Goal: Navigation & Orientation: Find specific page/section

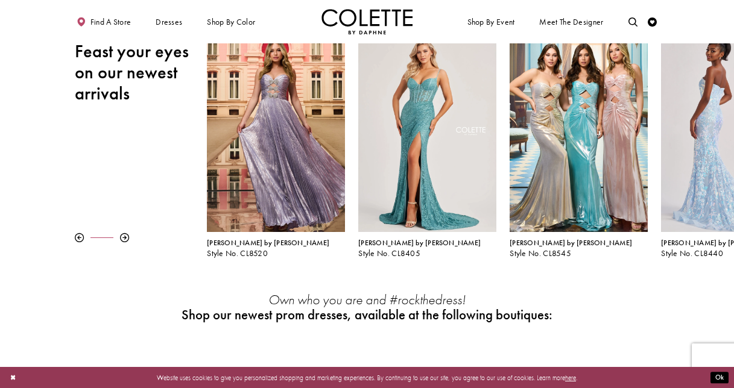
scroll to position [60, 0]
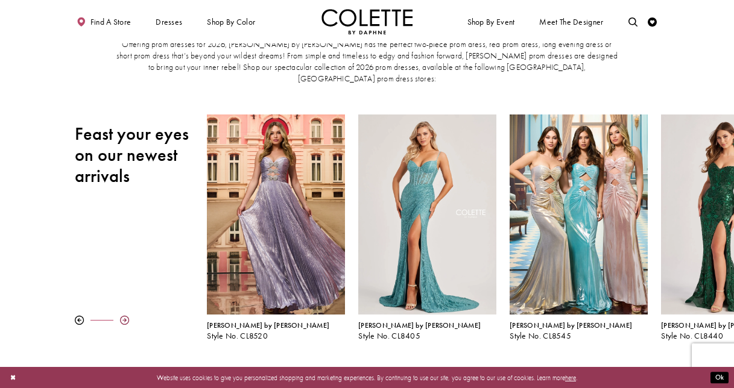
click at [126, 316] on div at bounding box center [124, 320] width 9 height 9
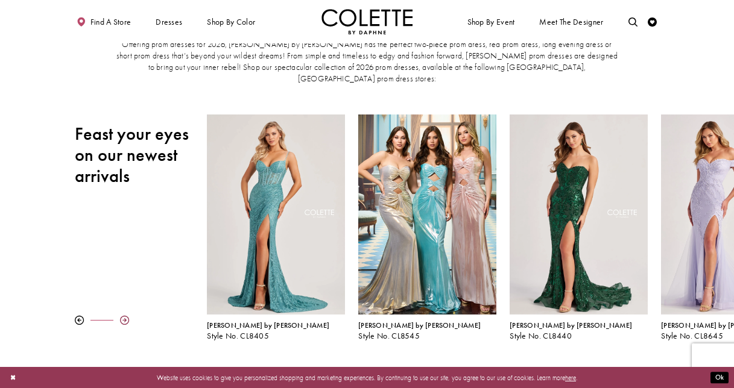
click at [126, 316] on div at bounding box center [124, 320] width 9 height 9
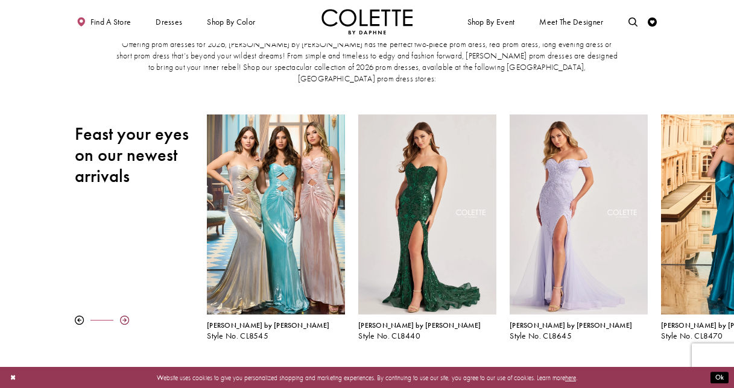
click at [126, 316] on div at bounding box center [124, 320] width 9 height 9
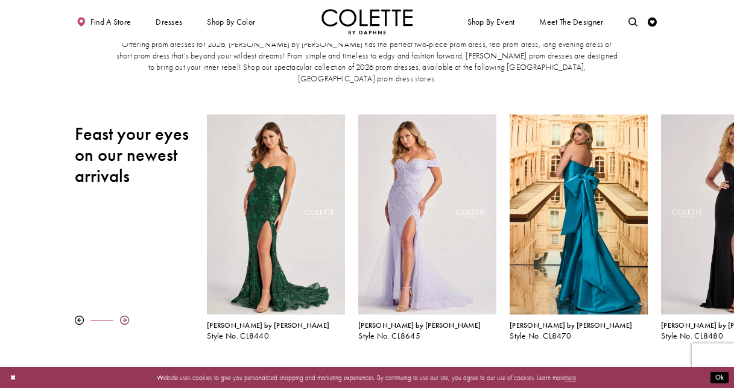
click at [126, 316] on div at bounding box center [124, 320] width 9 height 9
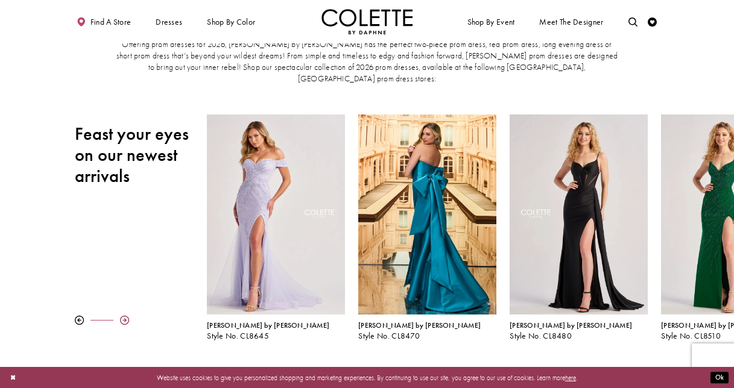
click at [126, 316] on div at bounding box center [124, 320] width 9 height 9
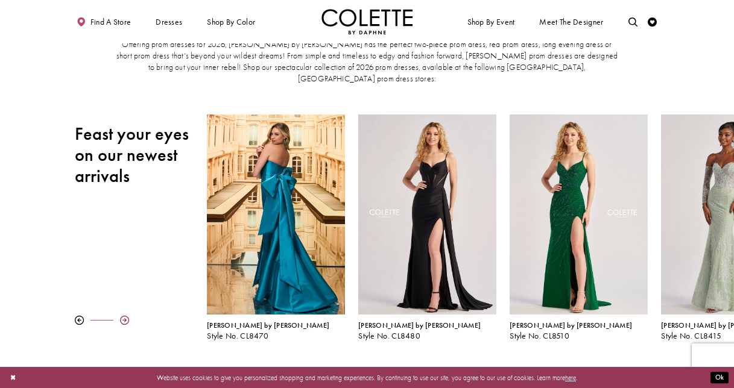
click at [126, 316] on div at bounding box center [124, 320] width 9 height 9
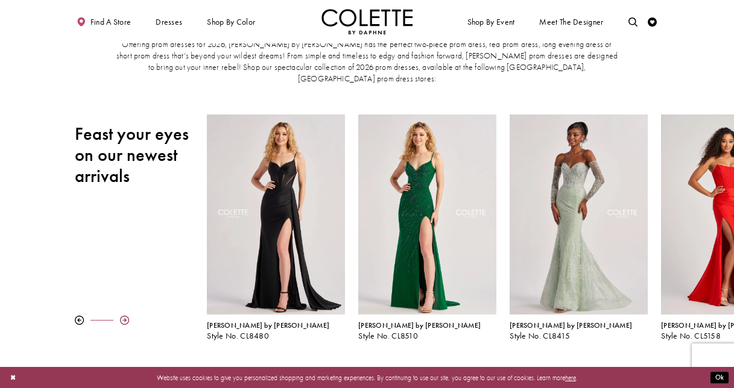
click at [126, 316] on div at bounding box center [124, 320] width 9 height 9
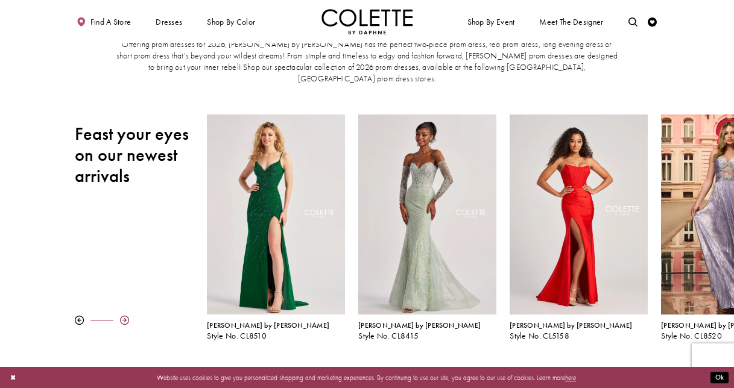
click at [126, 316] on div at bounding box center [124, 320] width 9 height 9
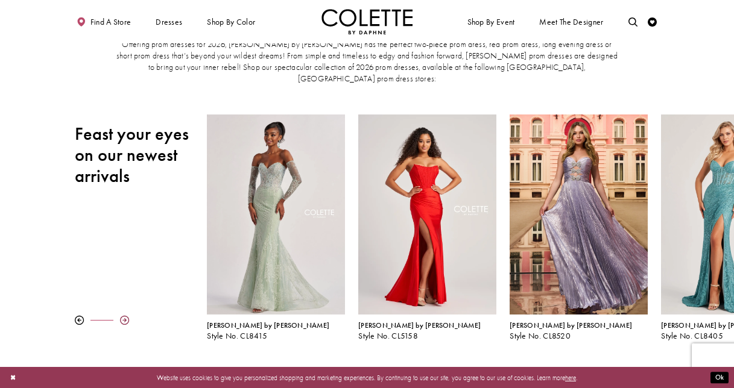
click at [126, 316] on div at bounding box center [124, 320] width 9 height 9
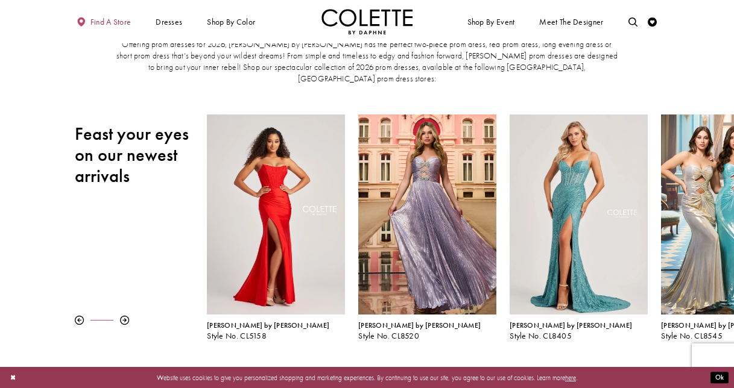
click at [101, 25] on span "Find a store" at bounding box center [110, 21] width 41 height 9
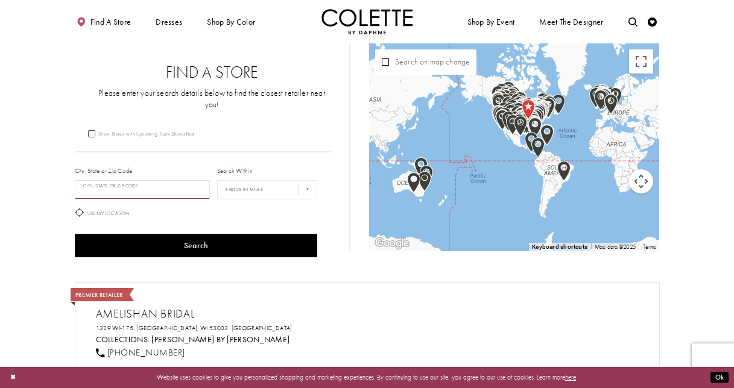
click at [154, 182] on input "City, State, or ZIP Code" at bounding box center [143, 189] width 136 height 19
click at [147, 203] on div "Use My Location" at bounding box center [196, 214] width 250 height 22
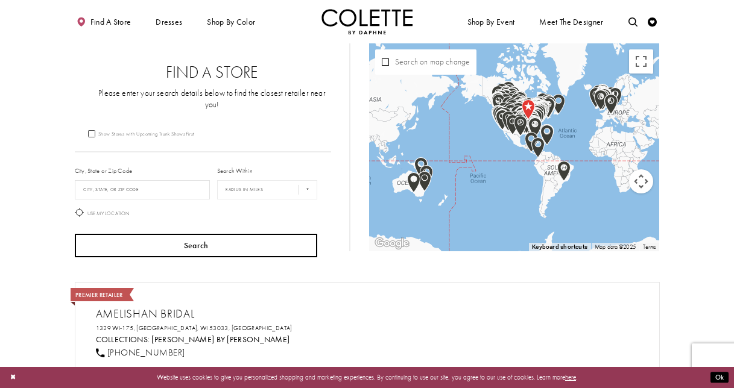
click at [158, 234] on button "Search" at bounding box center [196, 246] width 243 height 24
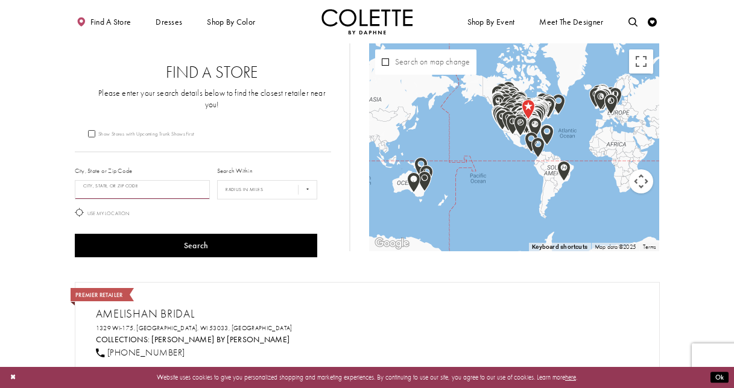
click at [123, 181] on input "City, State, or ZIP Code" at bounding box center [143, 189] width 136 height 19
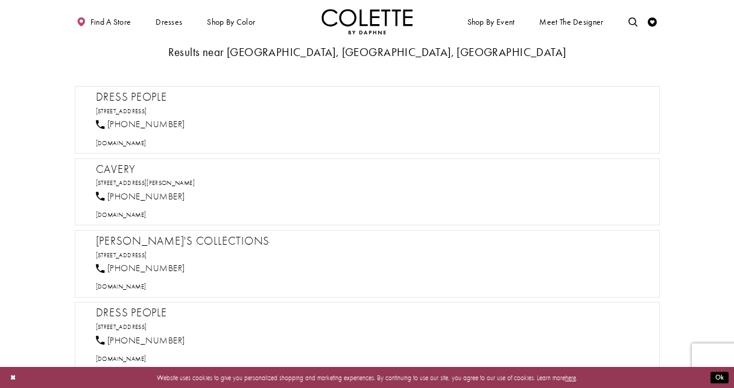
scroll to position [483, 0]
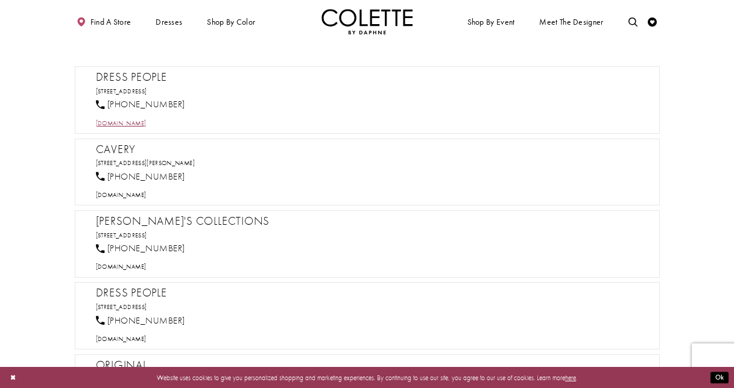
click at [121, 119] on span "[DOMAIN_NAME]" at bounding box center [121, 123] width 51 height 8
